Goal: Task Accomplishment & Management: Use online tool/utility

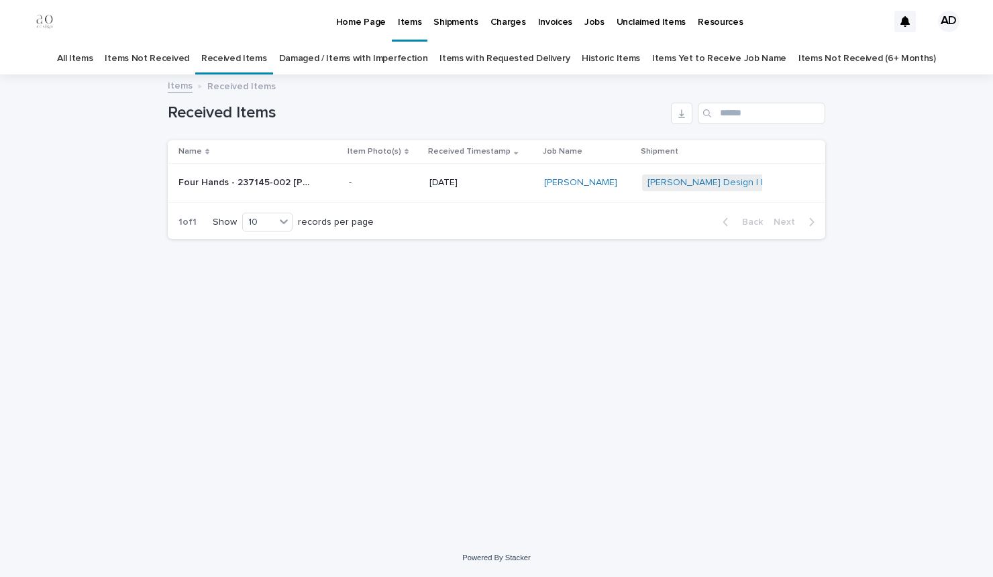
click at [289, 181] on p "Four Hands - 237145-002 [PERSON_NAME] | 74803" at bounding box center [246, 181] width 137 height 14
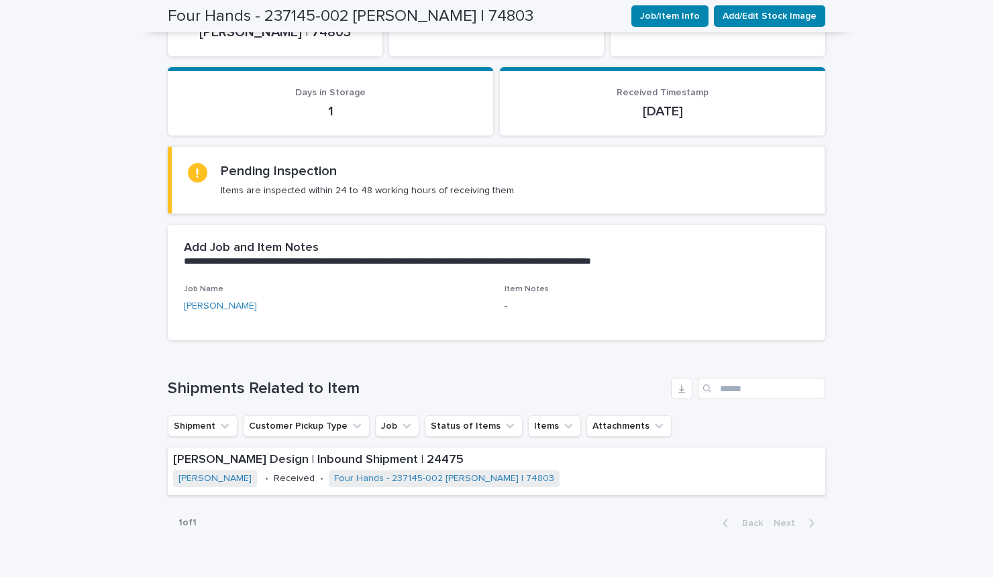
scroll to position [467, 0]
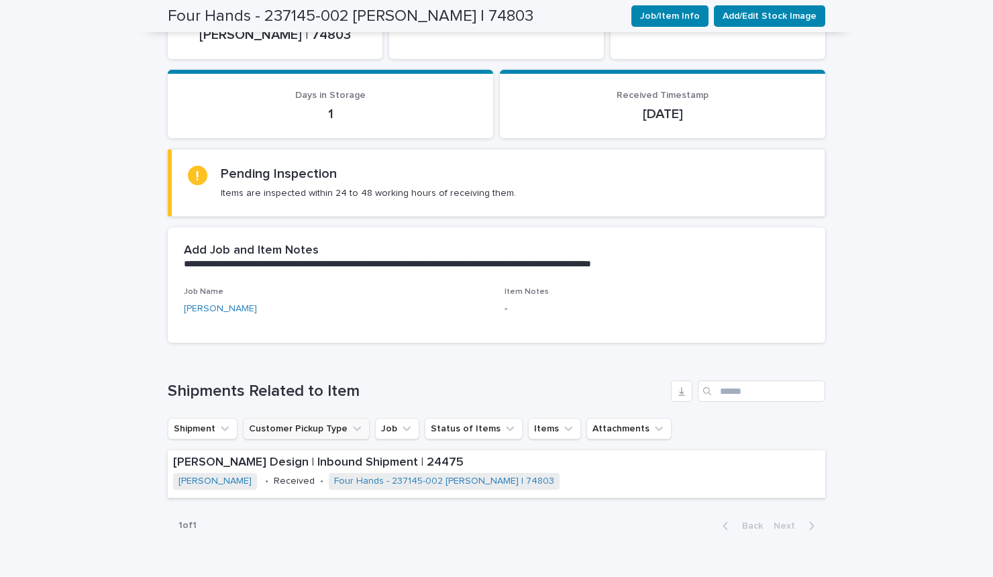
click at [350, 425] on icon "Customer Pickup Type" at bounding box center [356, 428] width 13 height 13
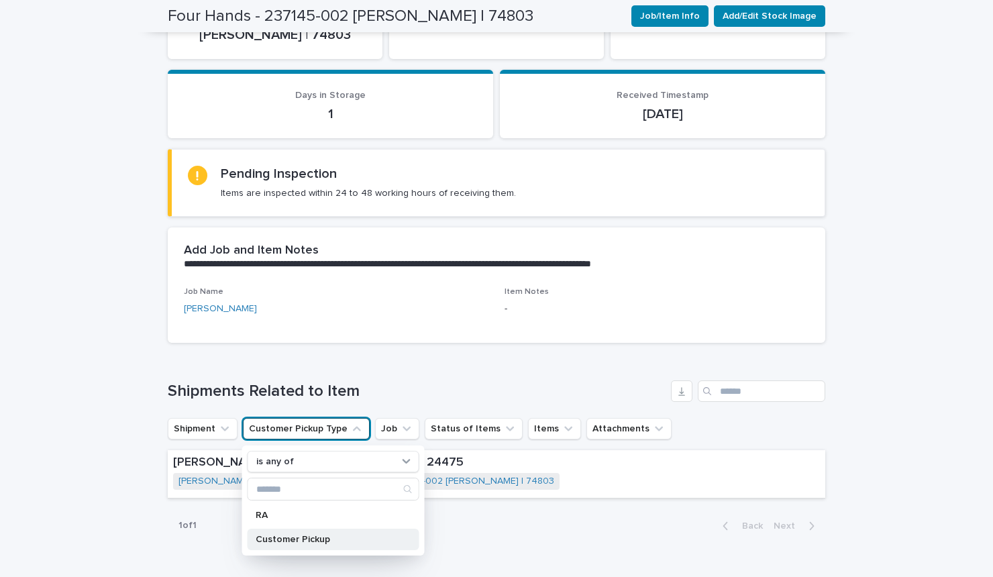
click at [287, 541] on p "Customer Pickup" at bounding box center [327, 539] width 142 height 9
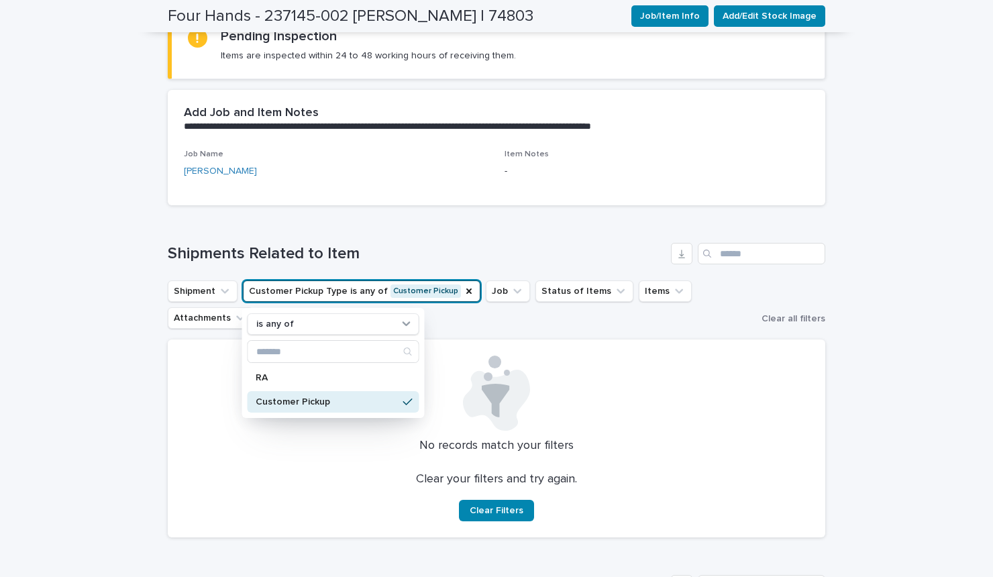
scroll to position [607, 0]
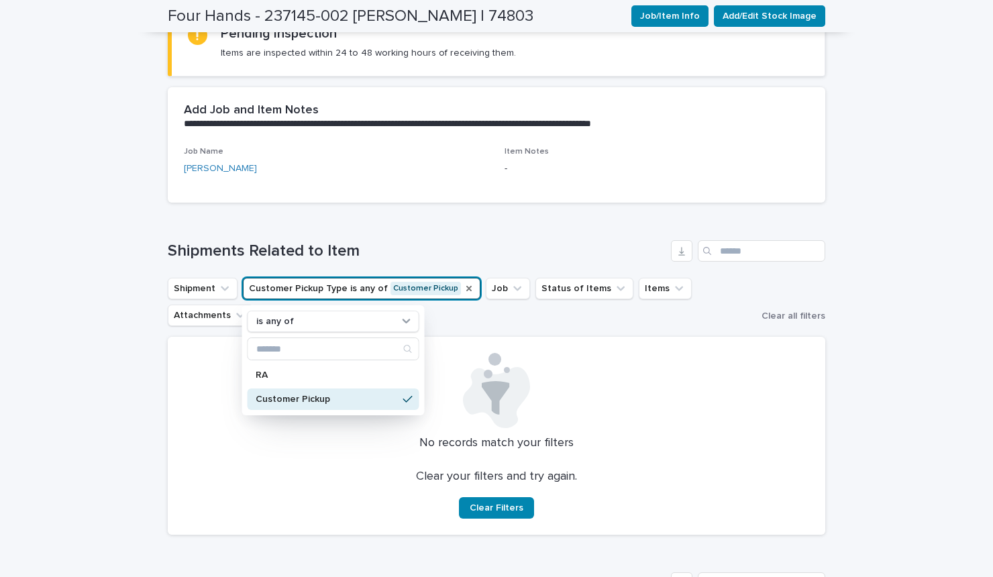
click at [466, 289] on icon "Customer Pickup Type" at bounding box center [468, 288] width 5 height 5
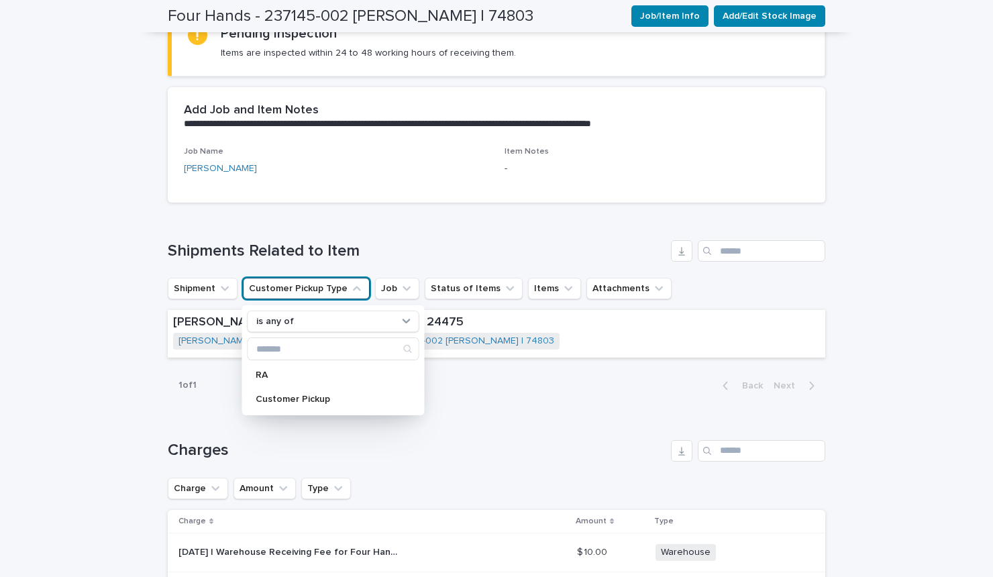
click at [523, 242] on h1 "Shipments Related to Item" at bounding box center [417, 251] width 498 height 19
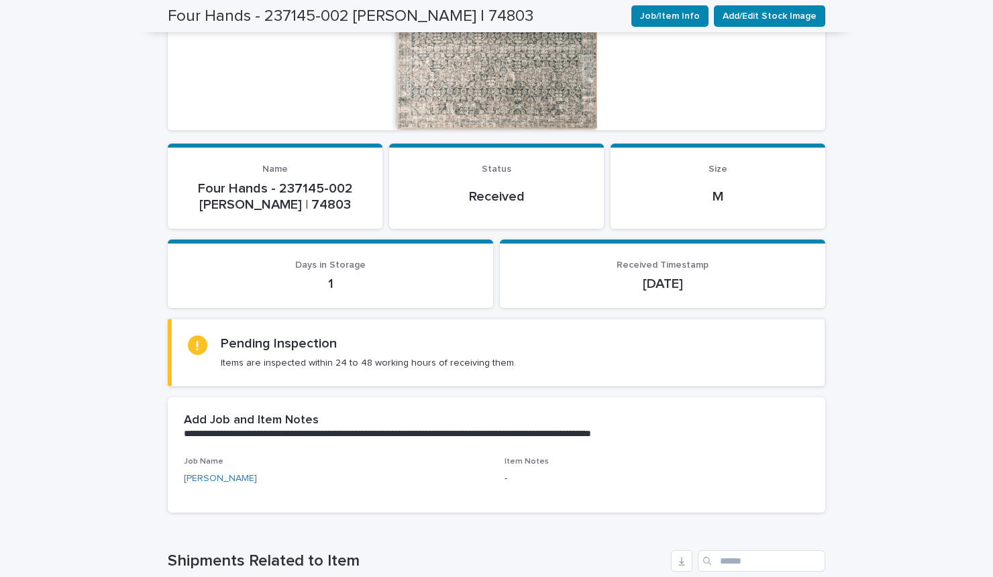
scroll to position [235, 0]
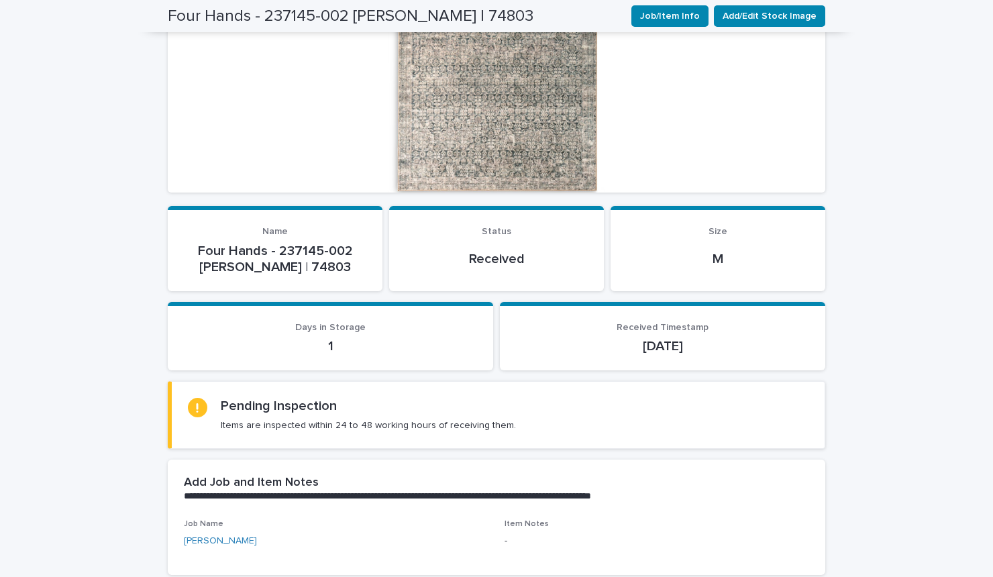
click at [511, 242] on div "Status Received" at bounding box center [496, 250] width 183 height 49
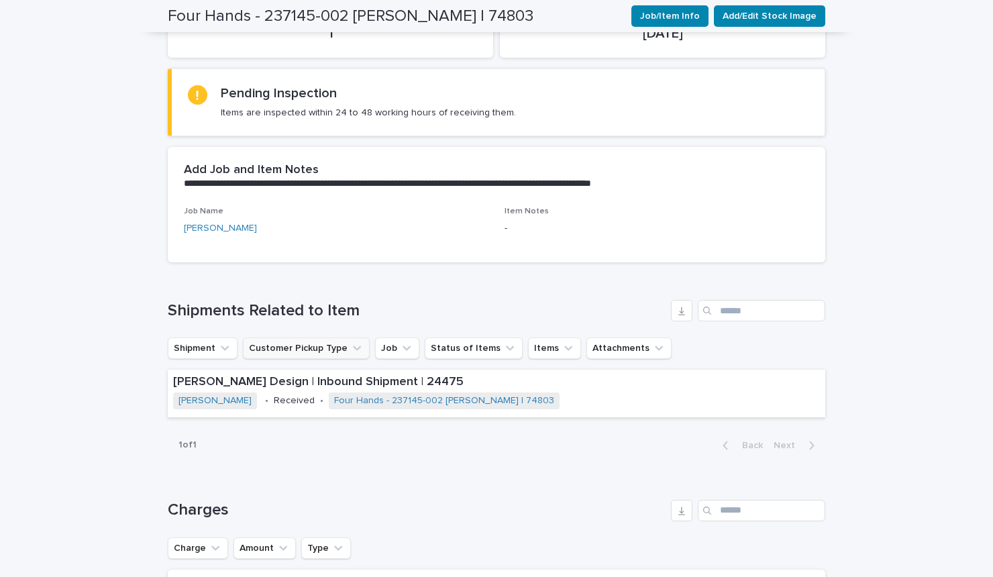
scroll to position [0, 0]
